Goal: Transaction & Acquisition: Subscribe to service/newsletter

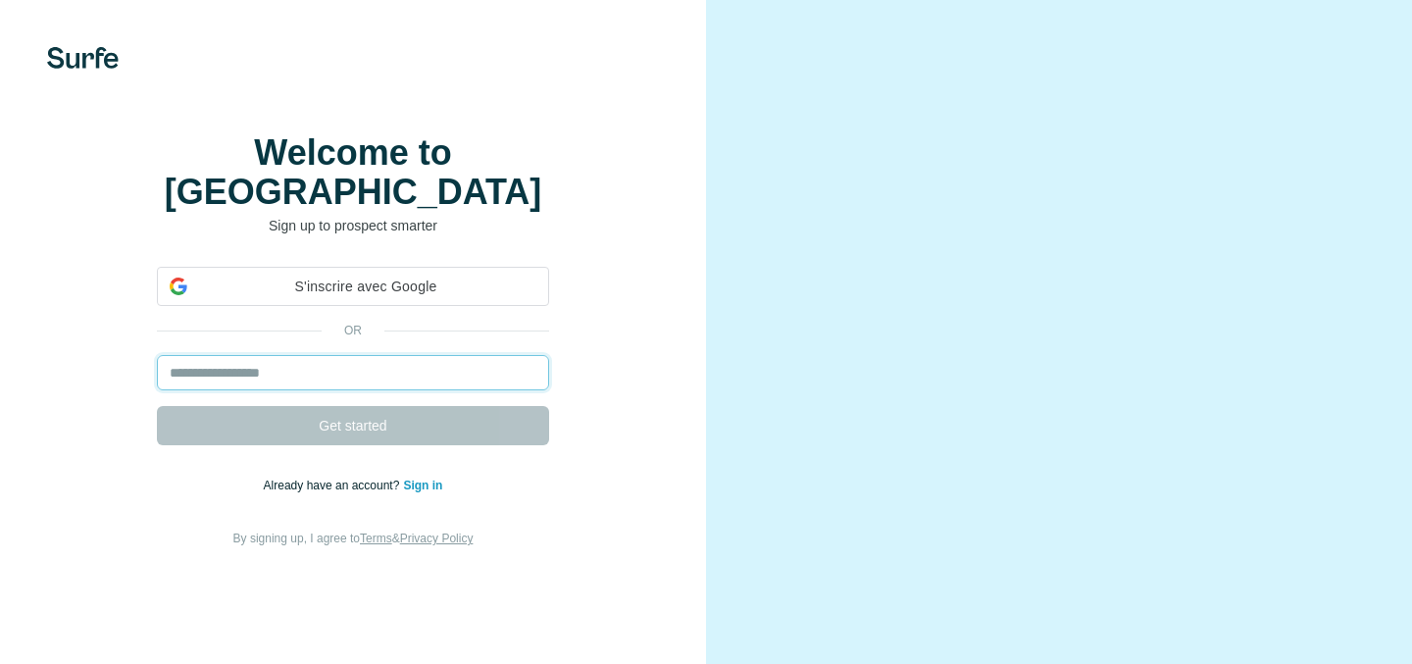
click at [383, 387] on input "email" at bounding box center [353, 372] width 392 height 35
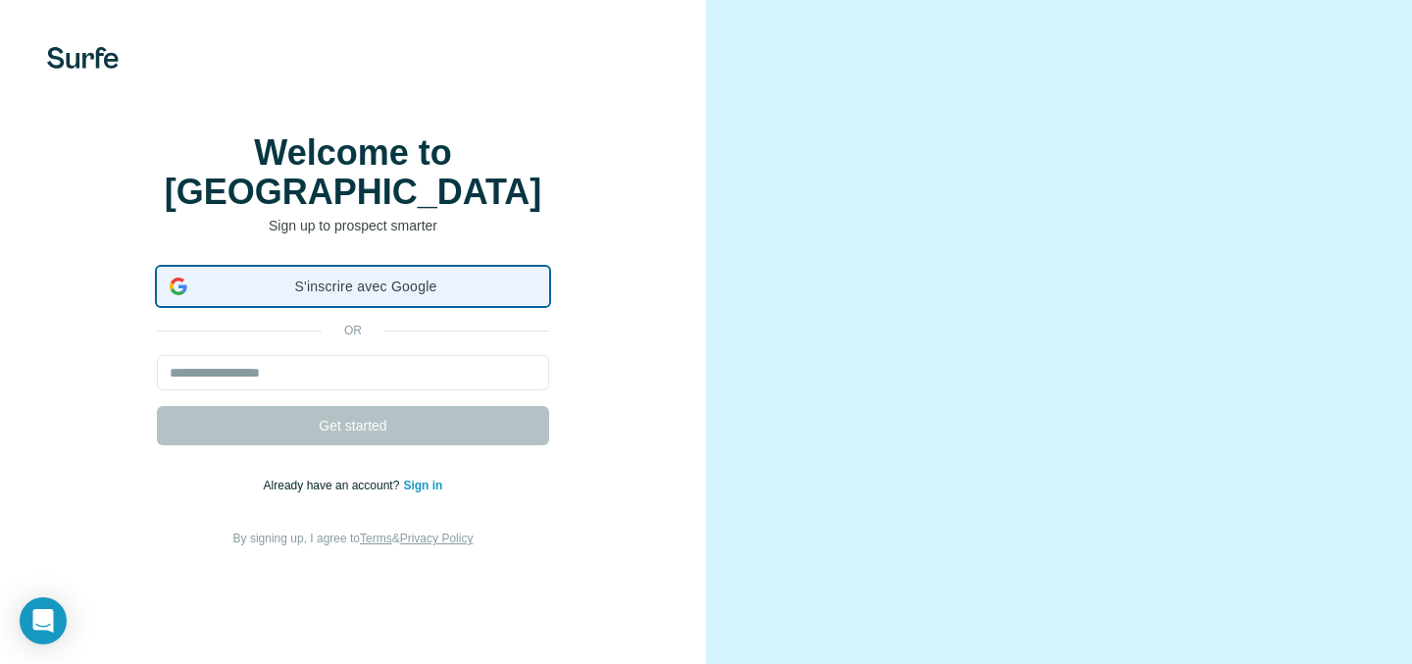
click at [383, 297] on span "S'inscrire avec Google" at bounding box center [365, 286] width 341 height 21
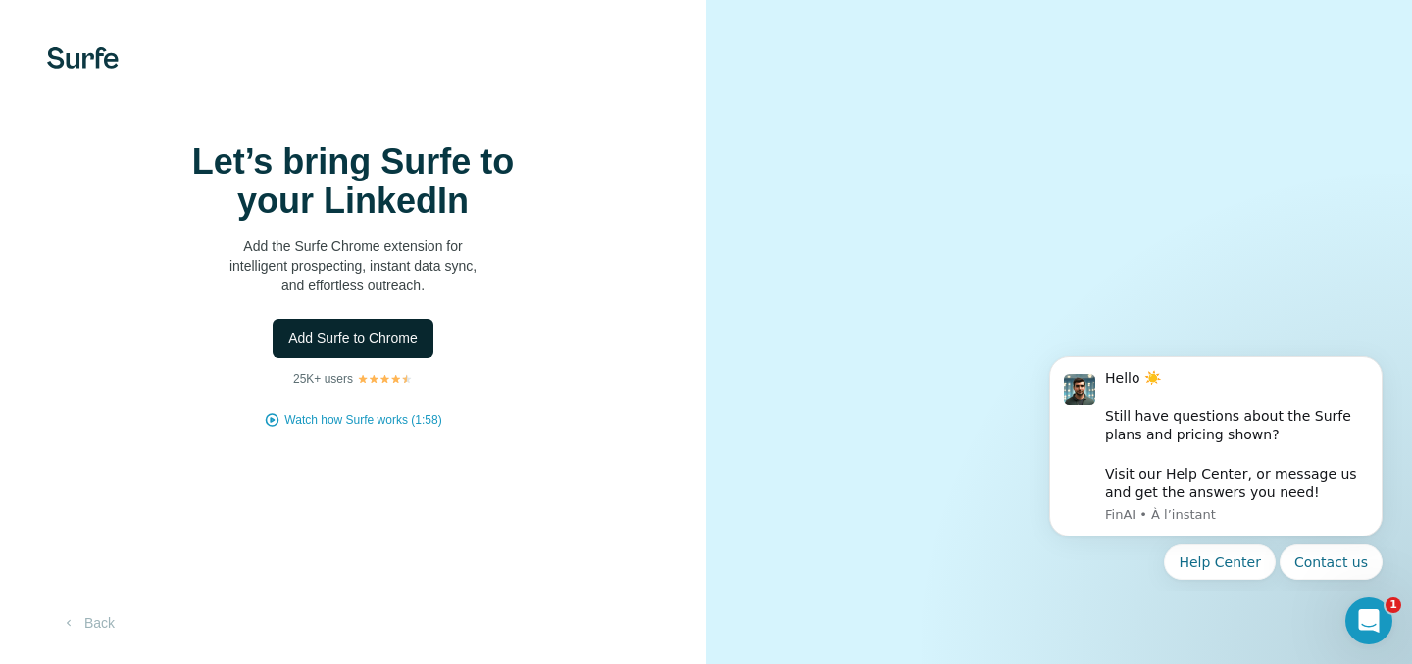
click at [365, 348] on span "Add Surfe to Chrome" at bounding box center [352, 338] width 129 height 20
click at [329, 348] on span "Add Surfe to Chrome" at bounding box center [352, 338] width 129 height 20
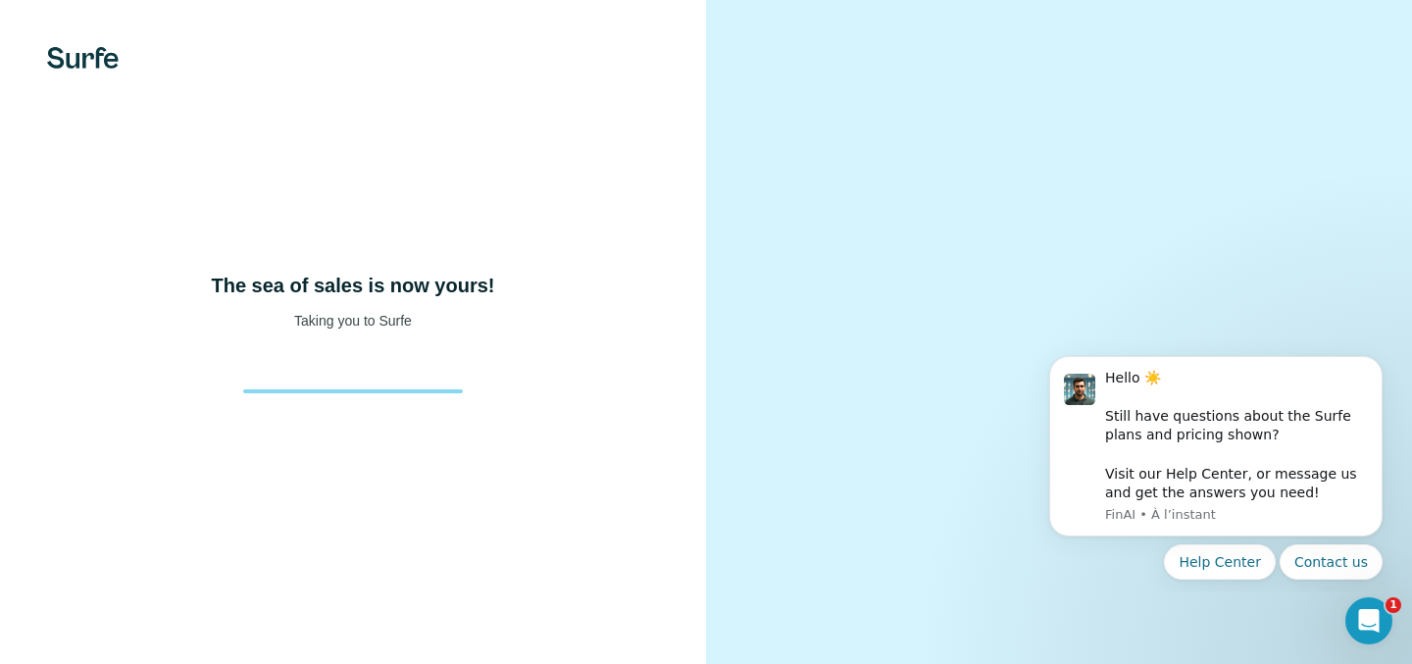
click at [363, 393] on div at bounding box center [352, 373] width 251 height 39
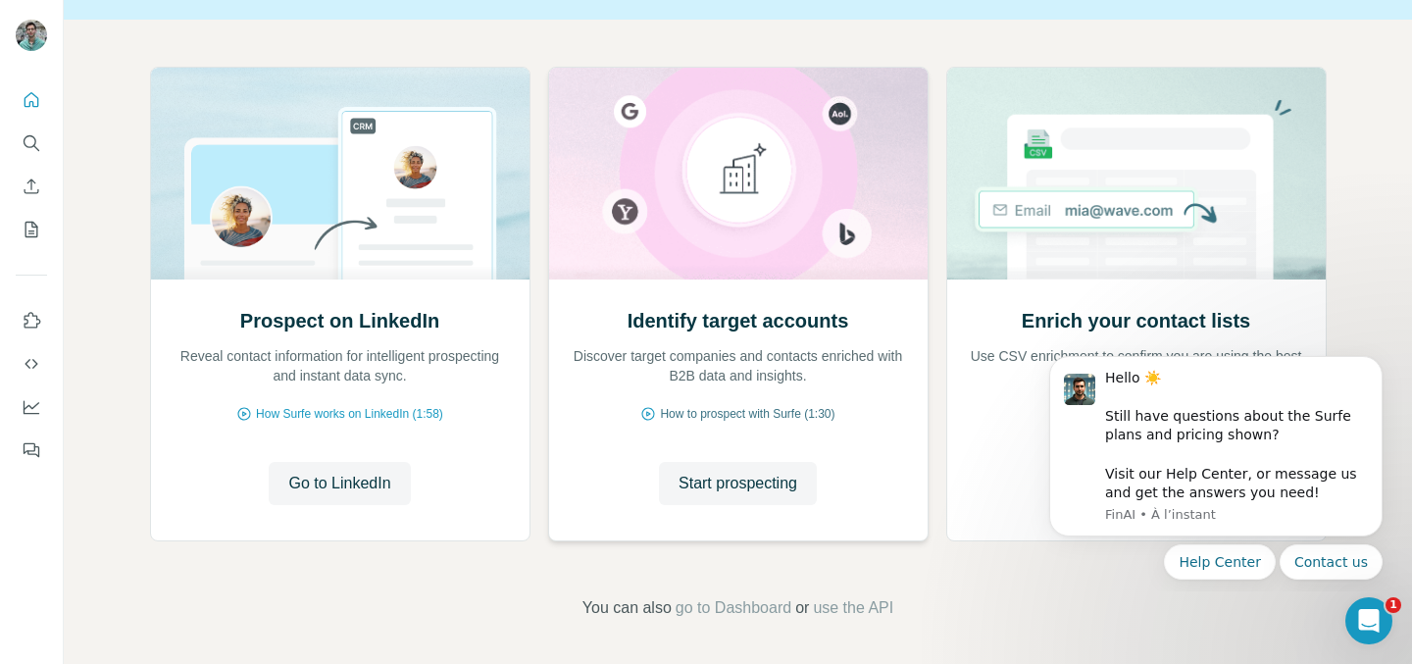
scroll to position [179, 0]
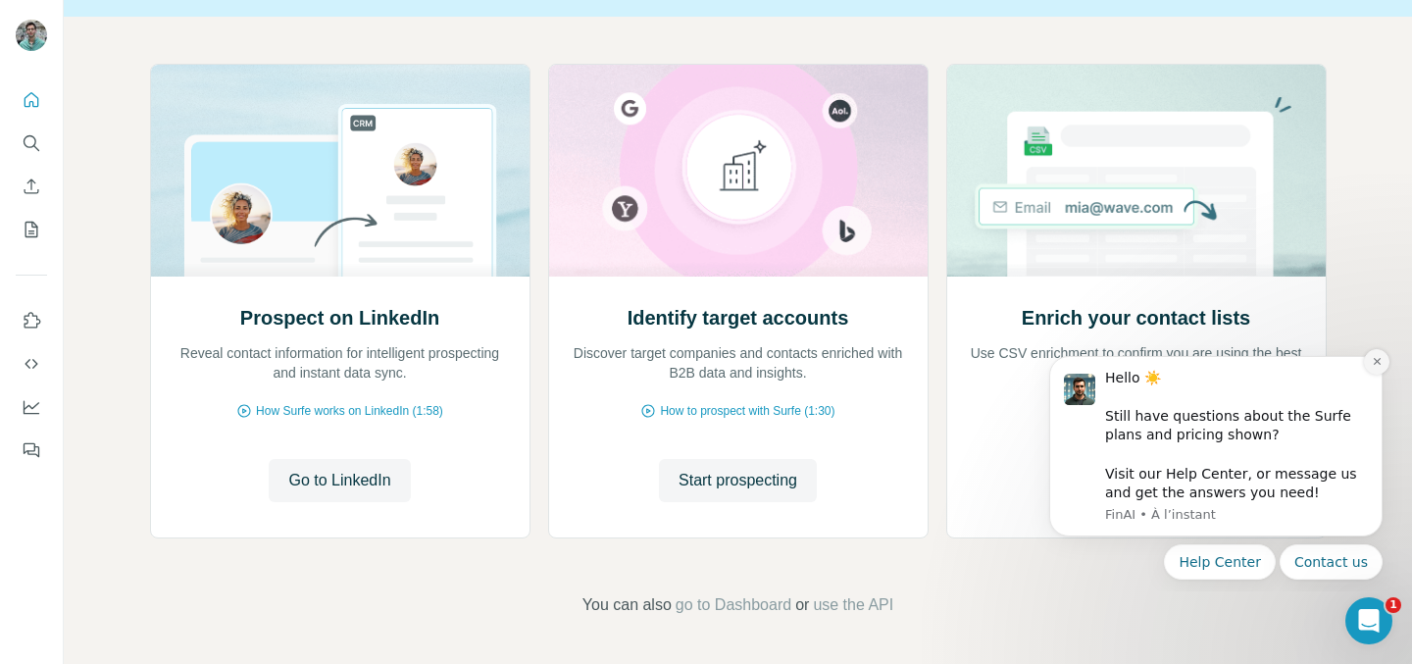
click at [1372, 360] on icon "Dismiss notification" at bounding box center [1376, 361] width 11 height 11
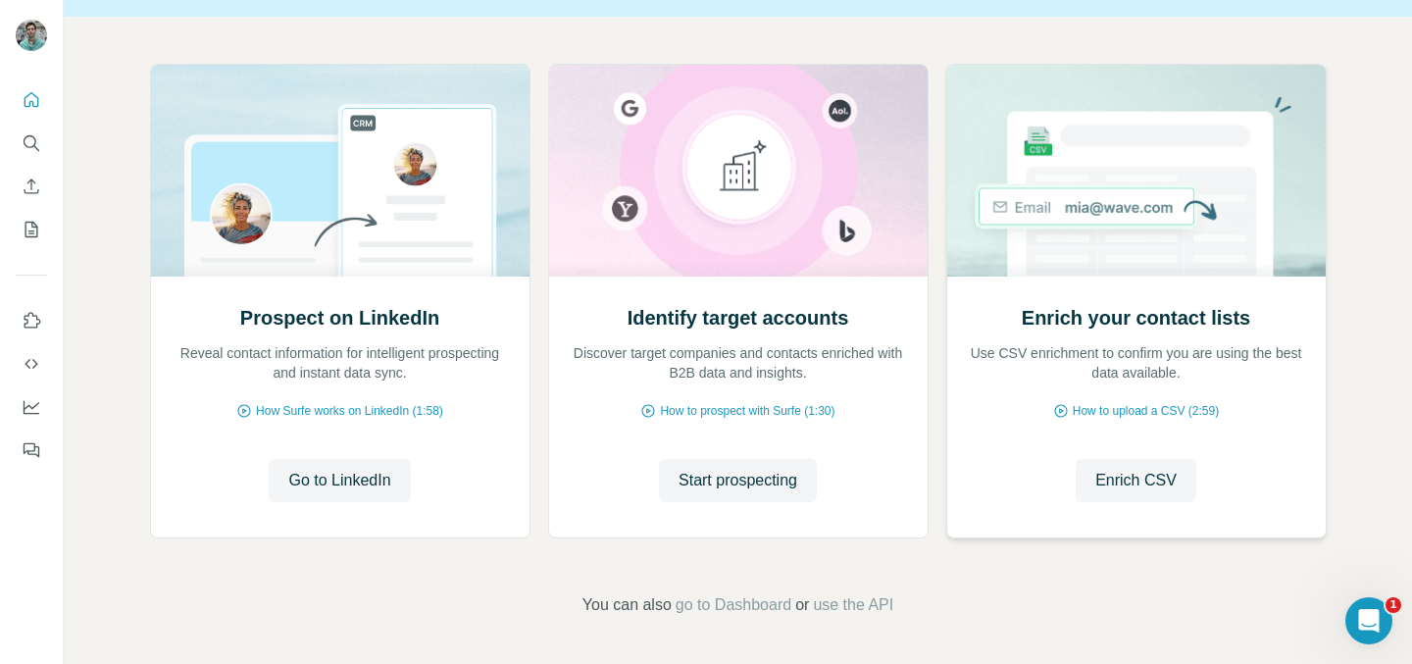
scroll to position [178, 0]
click at [378, 479] on span "Go to LinkedIn" at bounding box center [339, 482] width 102 height 24
